Goal: Find specific fact: Find specific fact

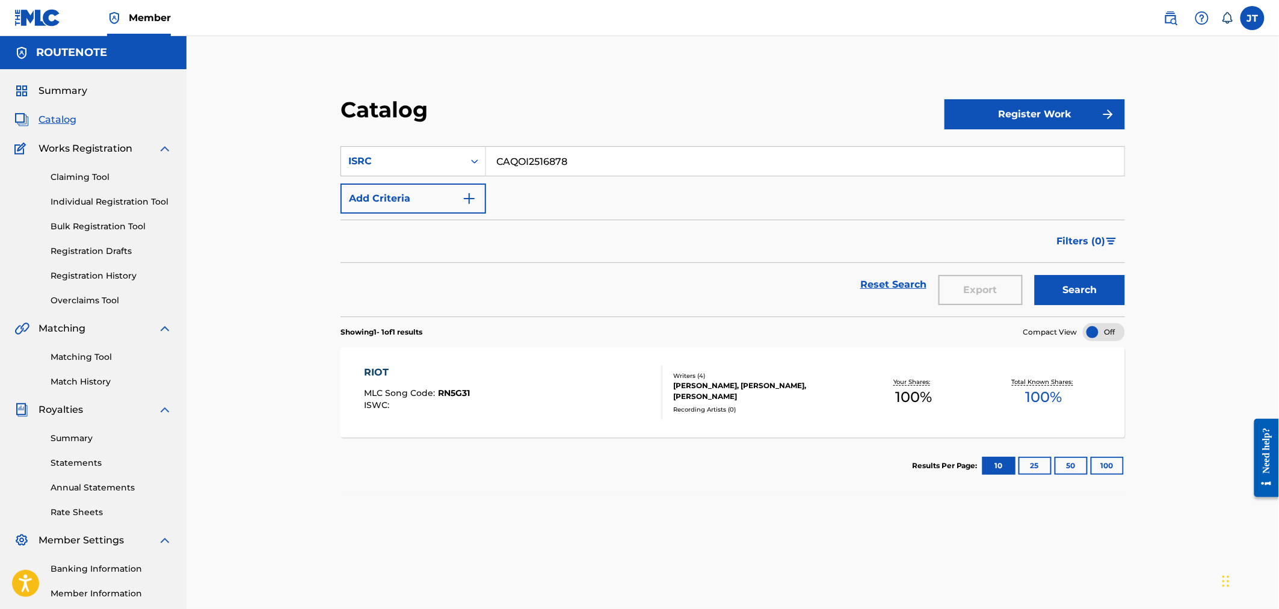
click at [69, 123] on span "Catalog" at bounding box center [58, 119] width 38 height 14
click at [567, 166] on input "CAQOI2516878" at bounding box center [805, 161] width 638 height 29
click at [1089, 275] on button "Search" at bounding box center [1080, 290] width 90 height 30
click at [579, 388] on div "RIOT MLC Song Code : RN5G31 ISWC :" at bounding box center [513, 392] width 298 height 54
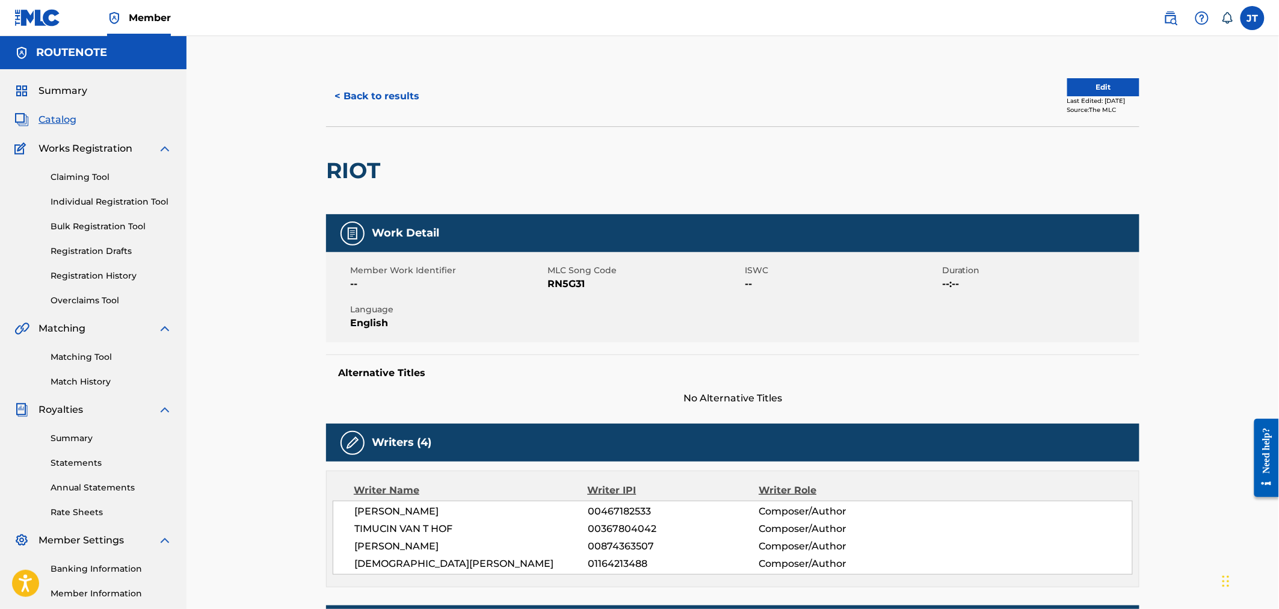
click at [564, 274] on span "MLC Song Code" at bounding box center [644, 270] width 194 height 13
click at [569, 283] on span "RN5G31" at bounding box center [644, 284] width 194 height 14
copy span "RN5G31"
click at [370, 91] on button "< Back to results" at bounding box center [377, 96] width 102 height 30
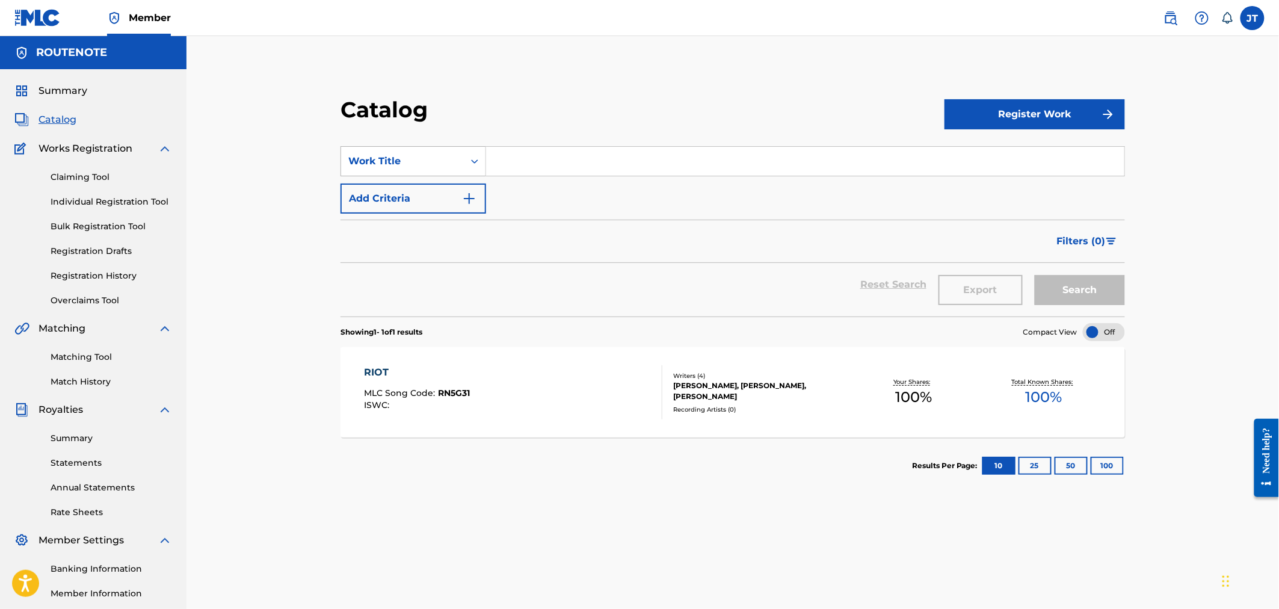
click at [419, 168] on div "Work Title" at bounding box center [402, 161] width 123 height 23
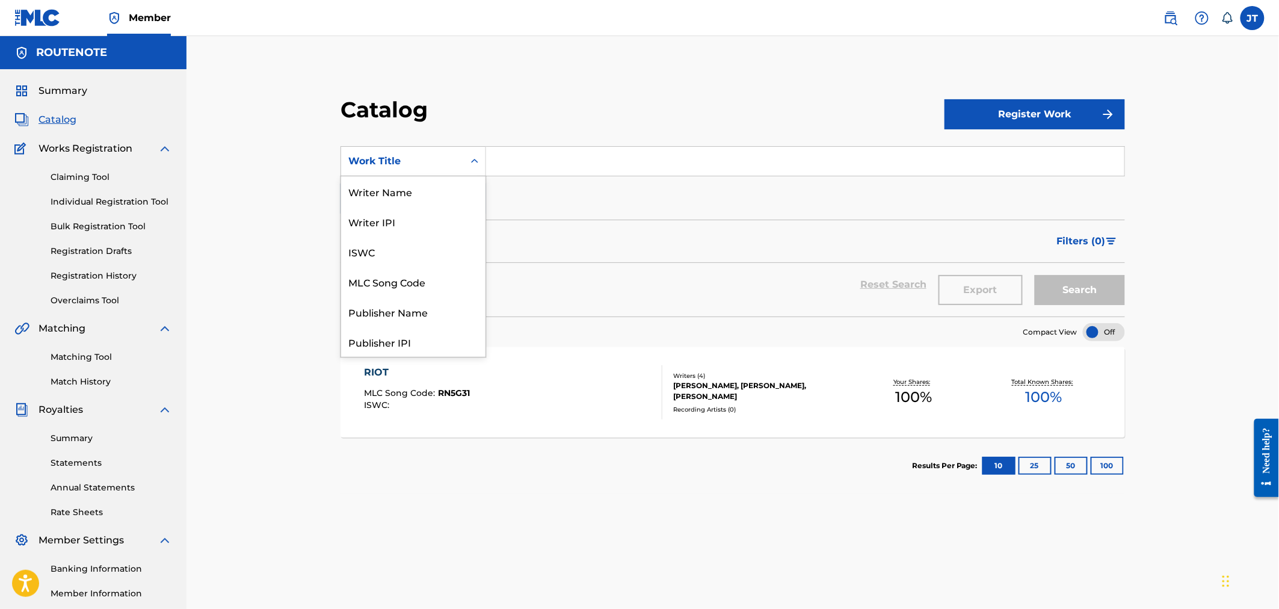
scroll to position [180, 0]
click at [428, 307] on div "ISRC" at bounding box center [413, 312] width 144 height 30
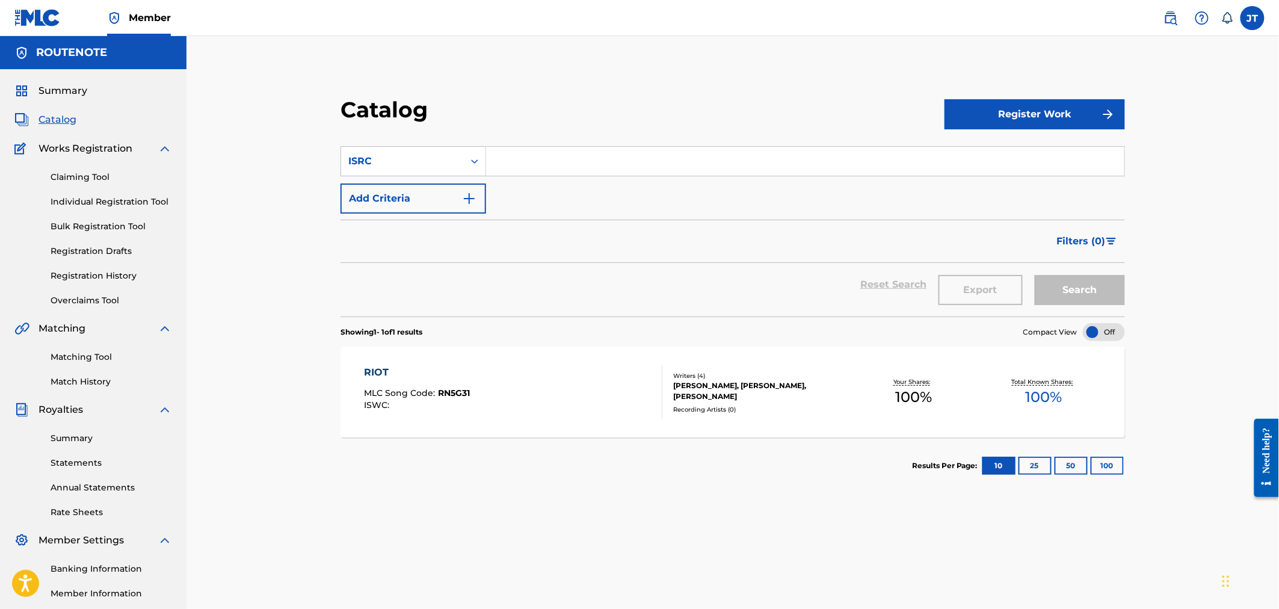
paste input "CAQOI2517285"
type input "CAQOI2517285"
click at [1086, 295] on button "Search" at bounding box center [1080, 290] width 90 height 30
click at [556, 395] on div "LIES MLC Song Code : LS831T ISWC :" at bounding box center [513, 392] width 298 height 54
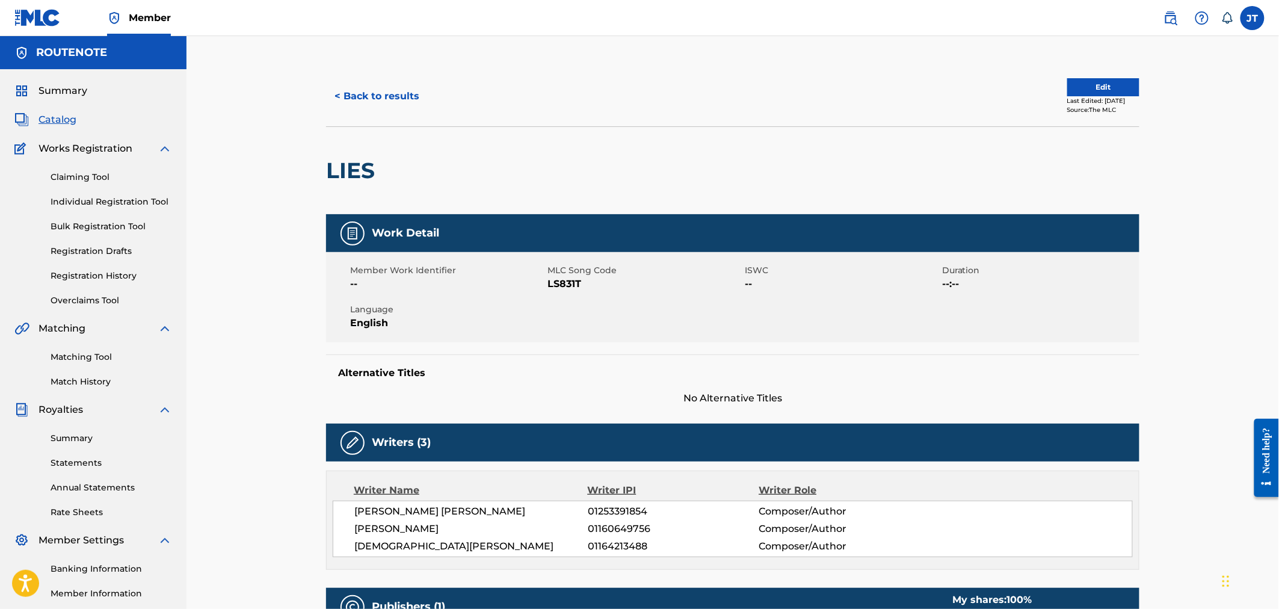
click at [566, 283] on span "LS831T" at bounding box center [644, 284] width 194 height 14
copy span "LS831T"
click at [376, 92] on button "< Back to results" at bounding box center [377, 96] width 102 height 30
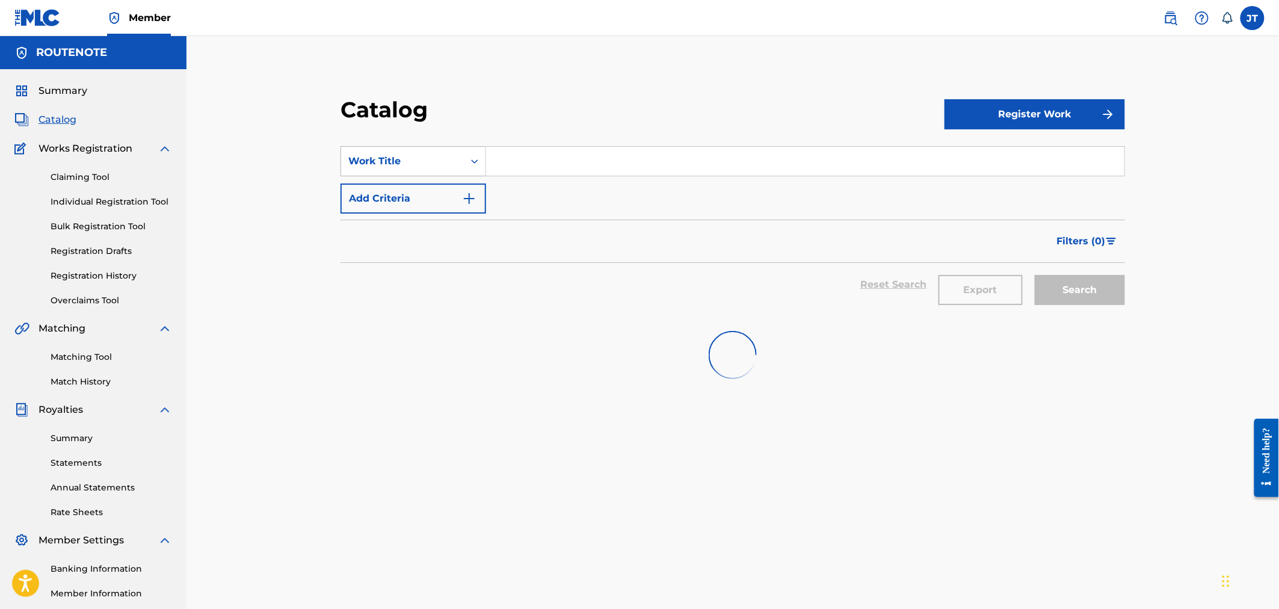
click at [424, 162] on div "Work Title" at bounding box center [402, 161] width 108 height 14
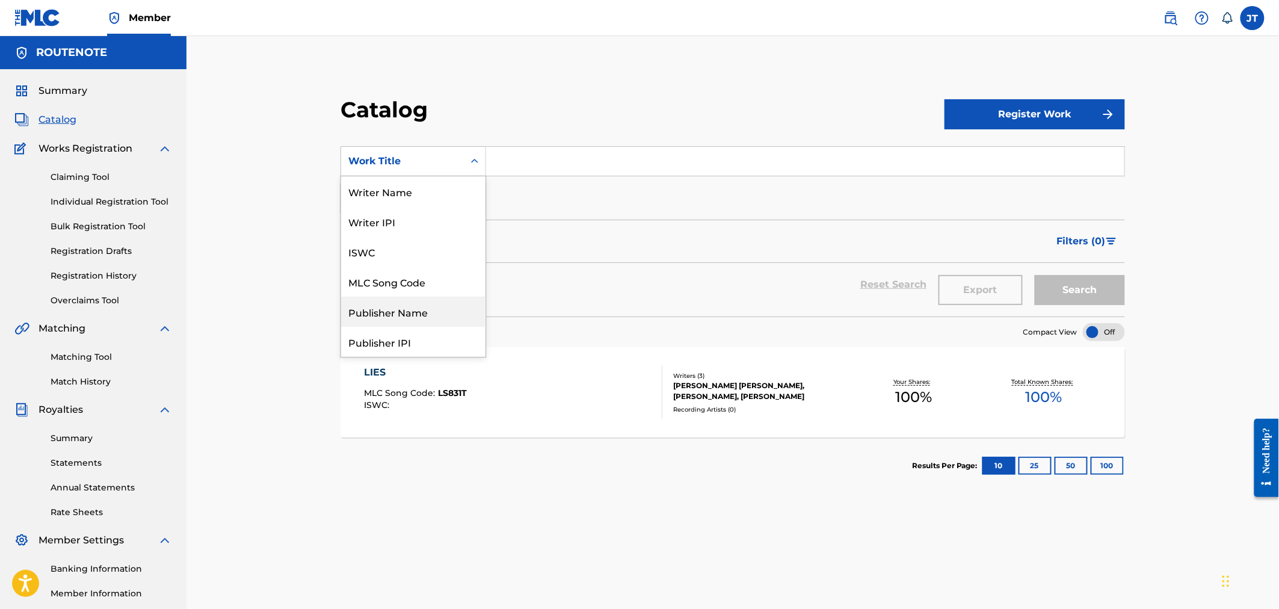
scroll to position [180, 0]
click at [411, 297] on div "ISRC" at bounding box center [413, 312] width 144 height 30
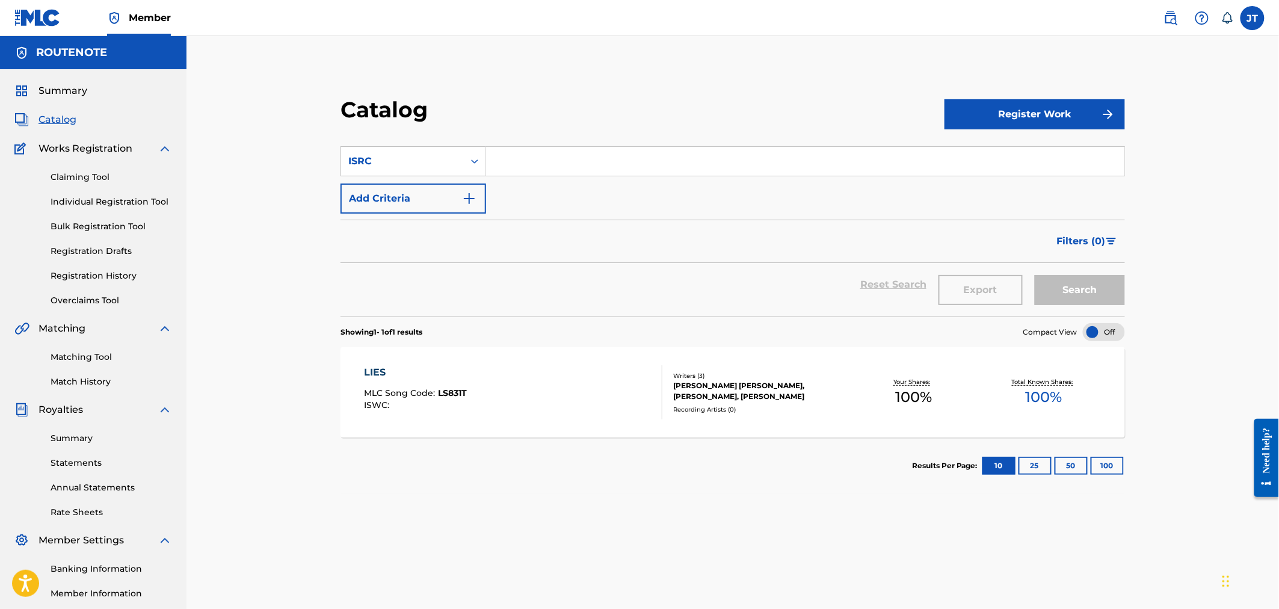
paste input "CAQOI2518093"
type input "CAQOI2518093"
click at [1086, 292] on button "Search" at bounding box center [1080, 290] width 90 height 30
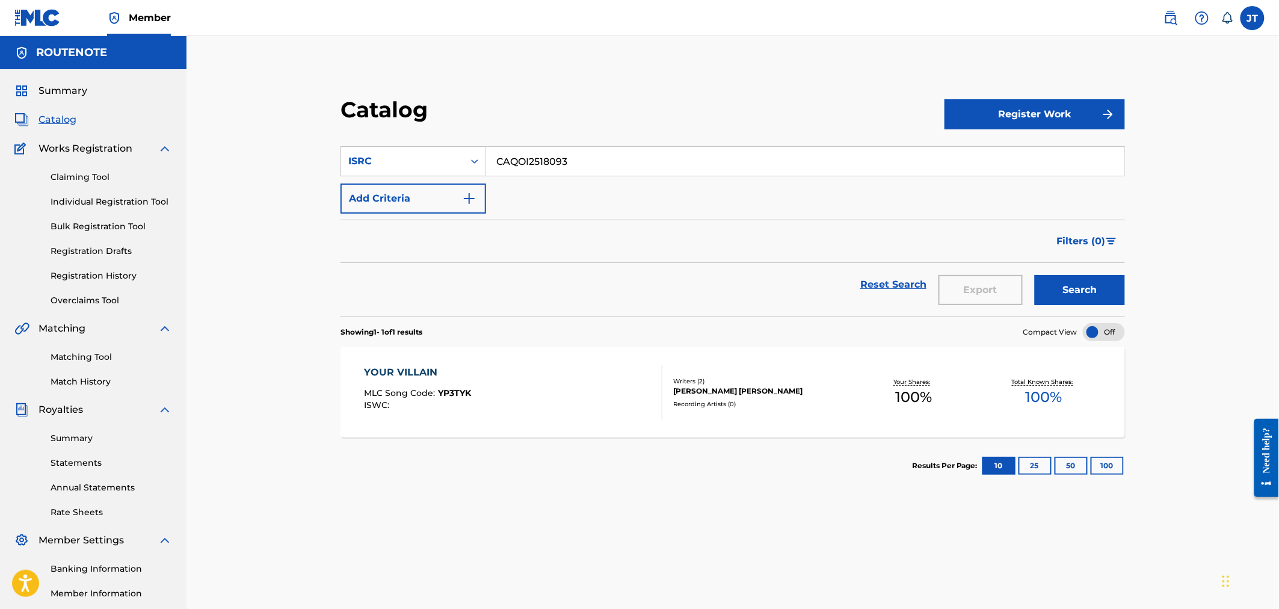
click at [540, 404] on div "YOUR VILLAIN MLC Song Code : YP3TYK ISWC :" at bounding box center [513, 392] width 298 height 54
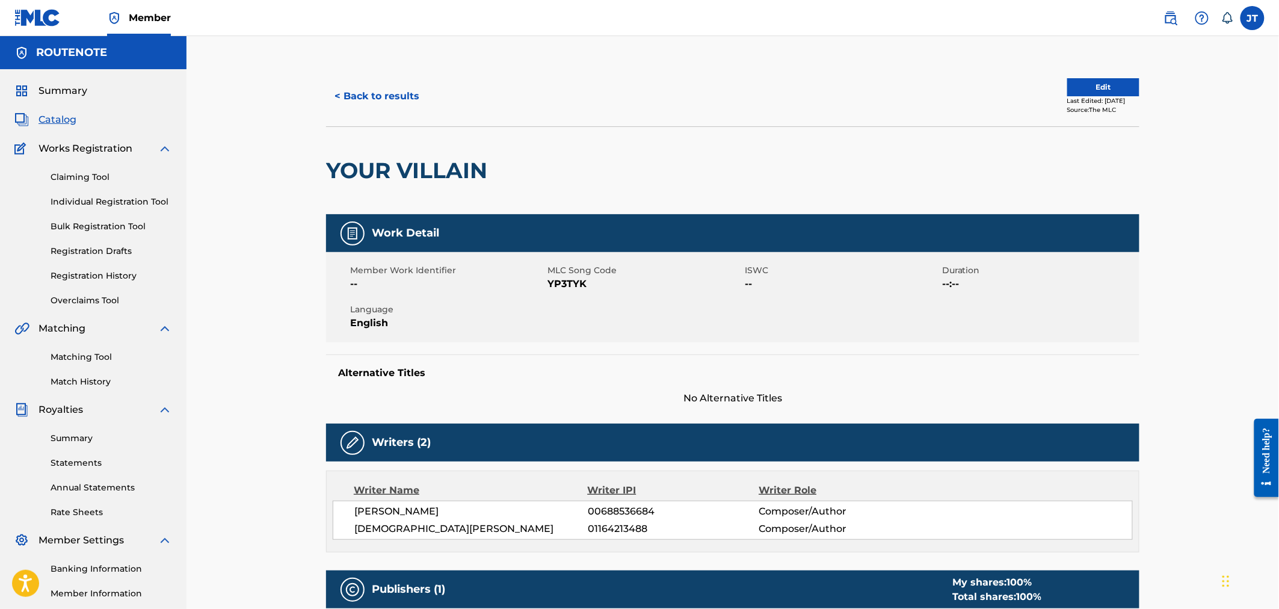
click at [567, 281] on span "YP3TYK" at bounding box center [644, 284] width 194 height 14
copy span "YP3TYK"
click at [383, 91] on button "< Back to results" at bounding box center [377, 96] width 102 height 30
